Goal: Navigation & Orientation: Find specific page/section

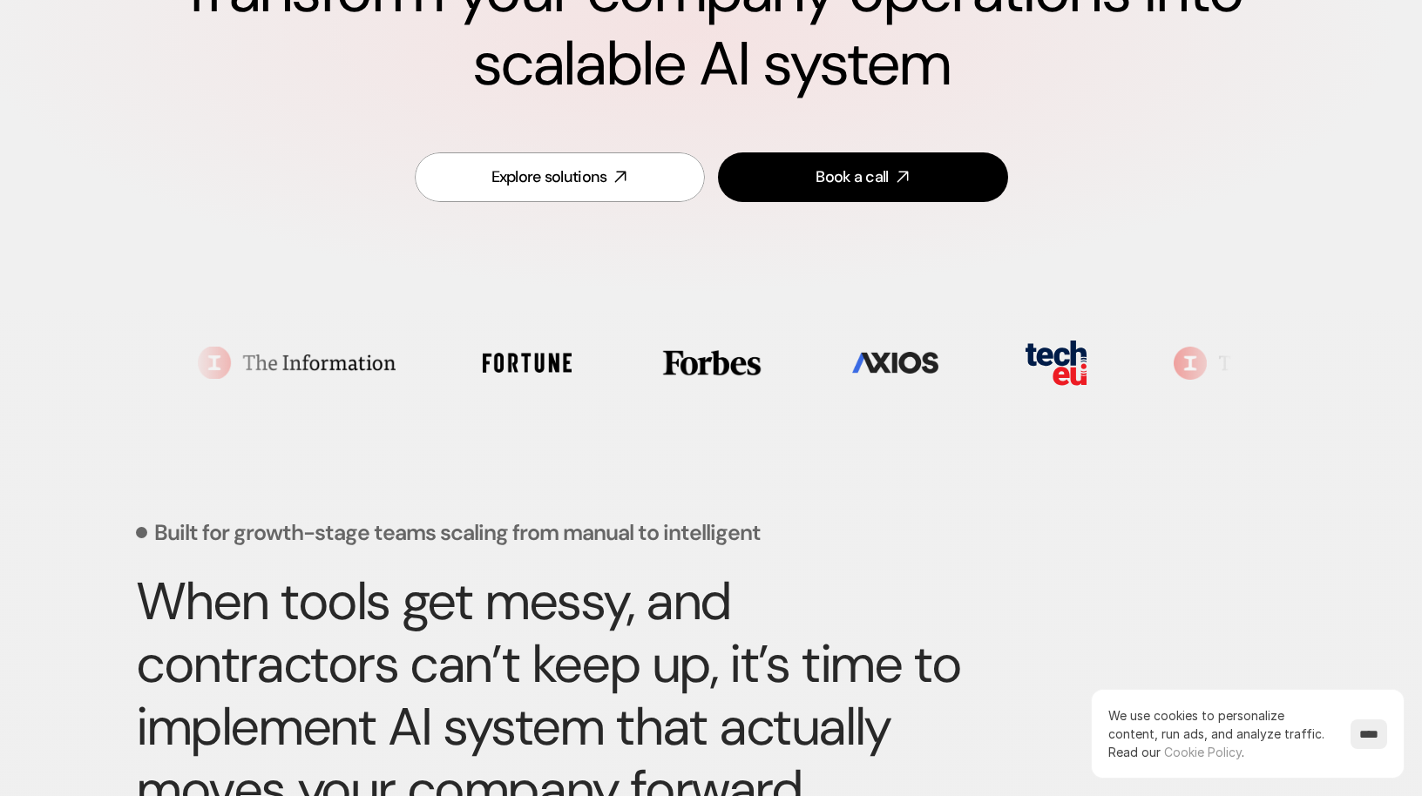
scroll to position [294, 0]
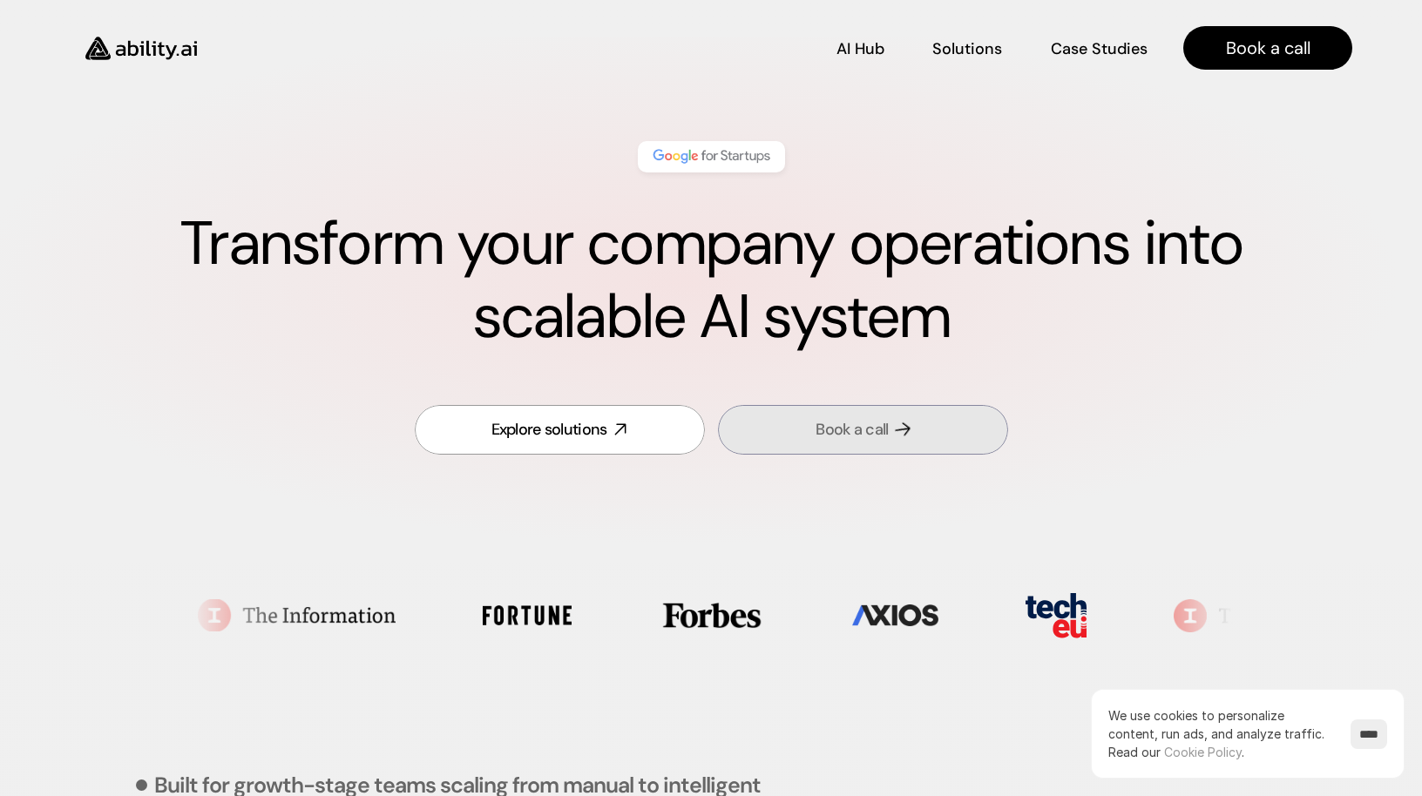
click at [867, 412] on link "Book a call" at bounding box center [863, 430] width 290 height 50
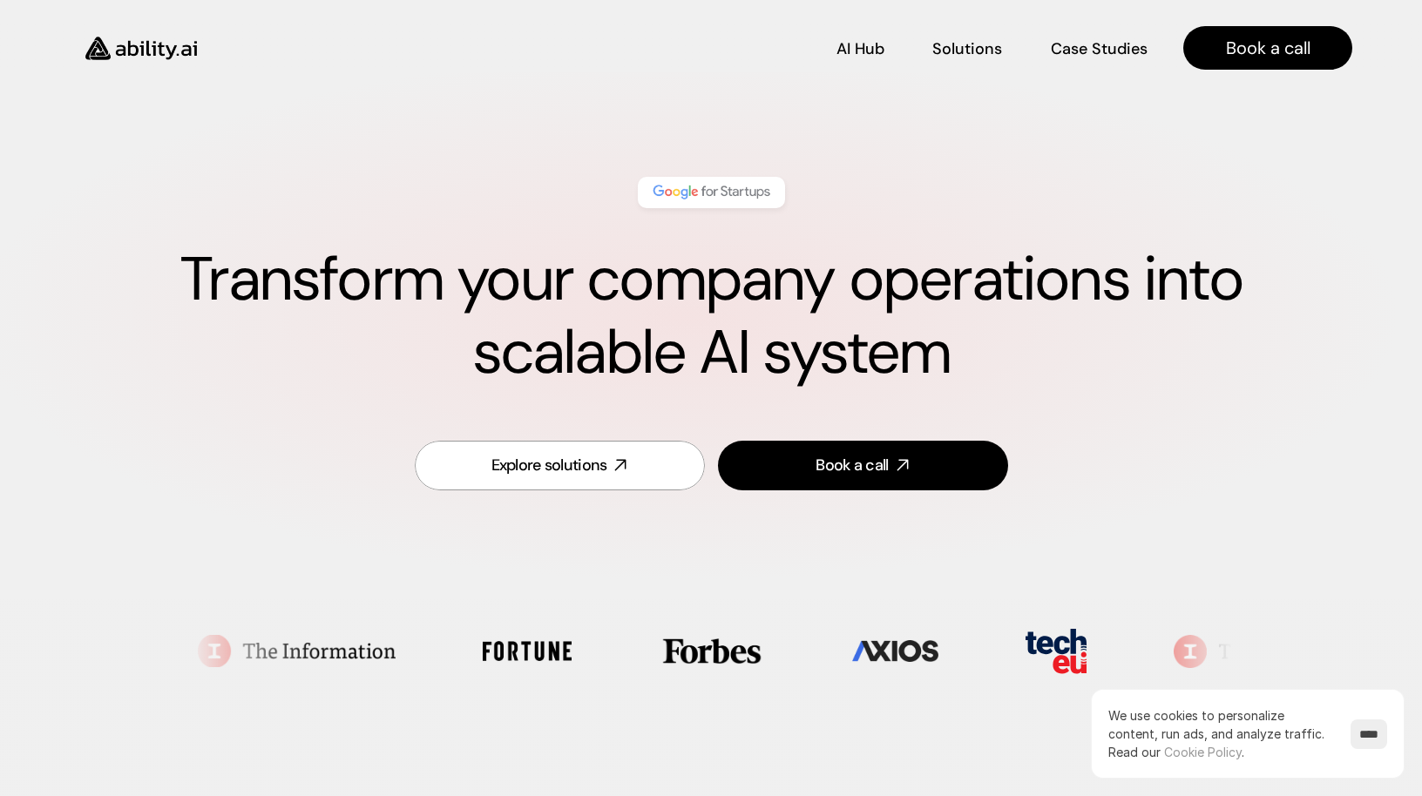
scroll to position [0, 0]
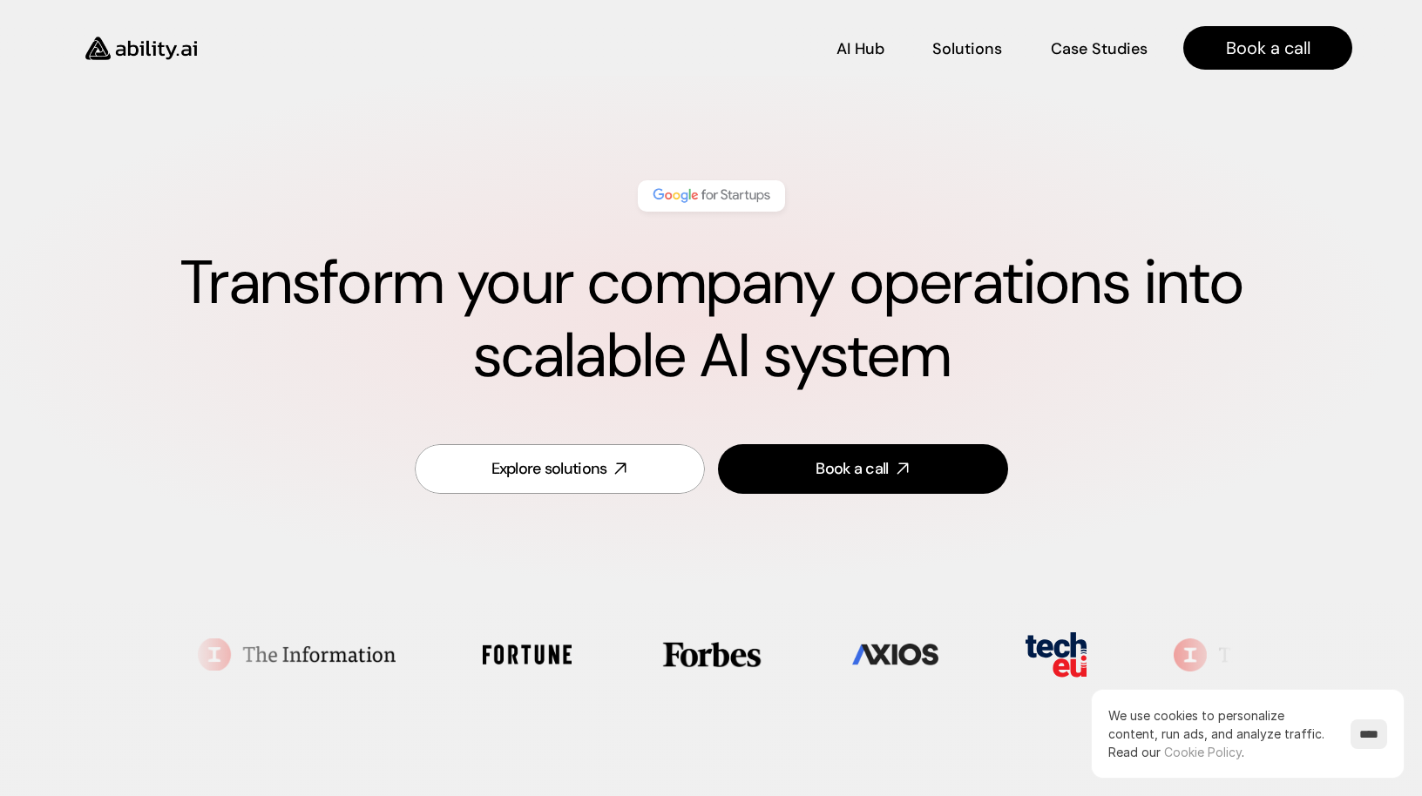
click at [734, 188] on img at bounding box center [711, 196] width 123 height 23
click at [970, 51] on p "Solutions" at bounding box center [967, 47] width 66 height 22
click at [846, 52] on p "AI Hub" at bounding box center [860, 47] width 47 height 22
